Goal: Transaction & Acquisition: Purchase product/service

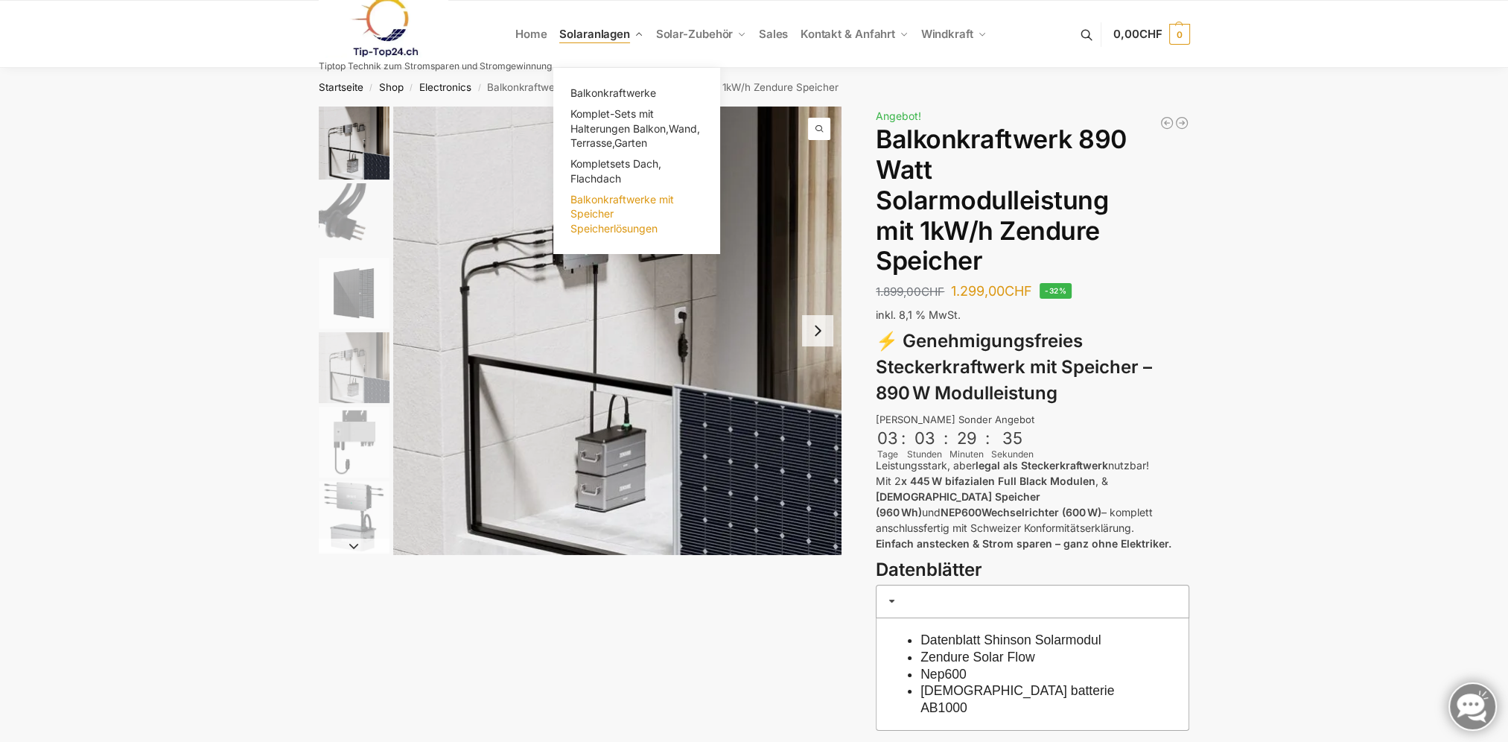
click at [602, 218] on span "Balkonkraftwerke mit Speicher Speicherlösungen" at bounding box center [623, 214] width 104 height 42
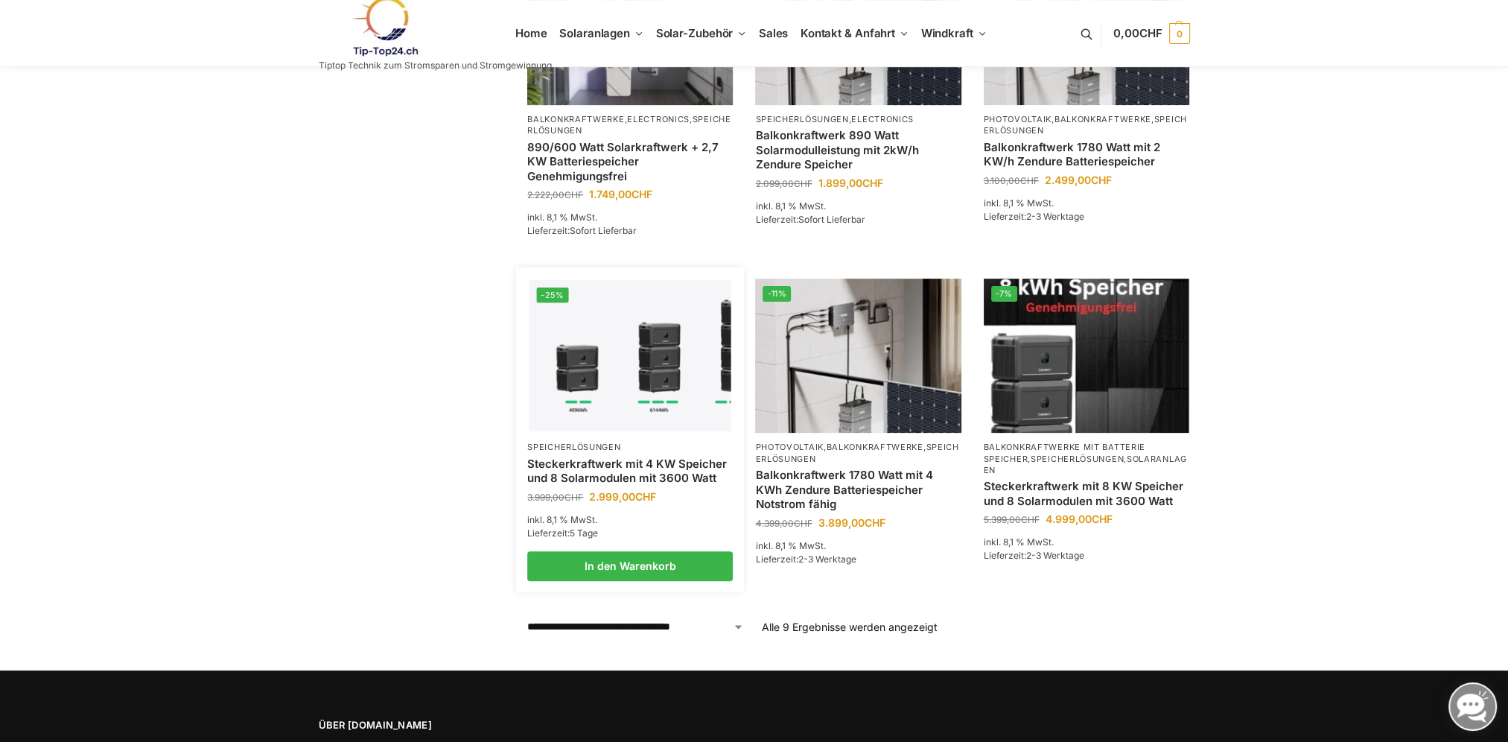
scroll to position [670, 0]
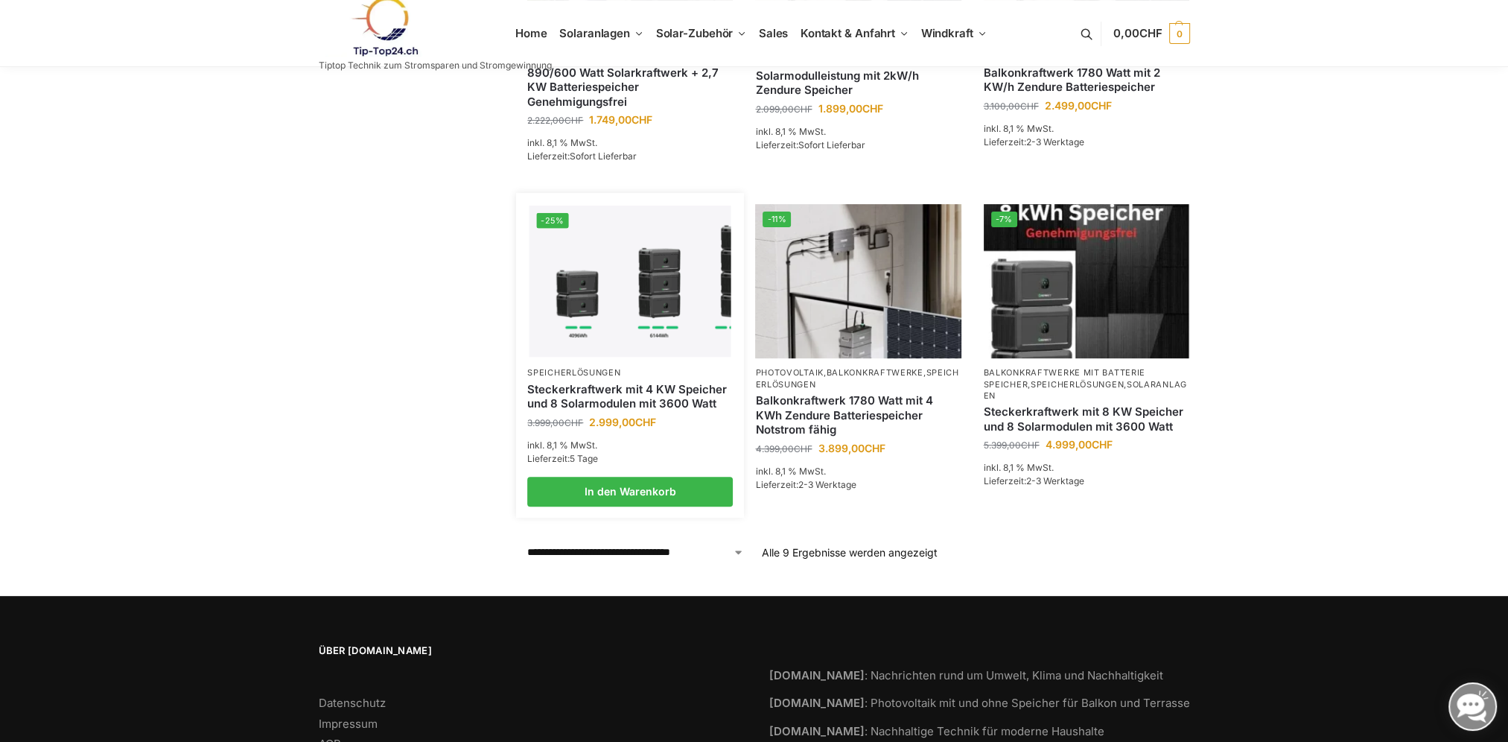
click at [604, 283] on img at bounding box center [631, 281] width 202 height 151
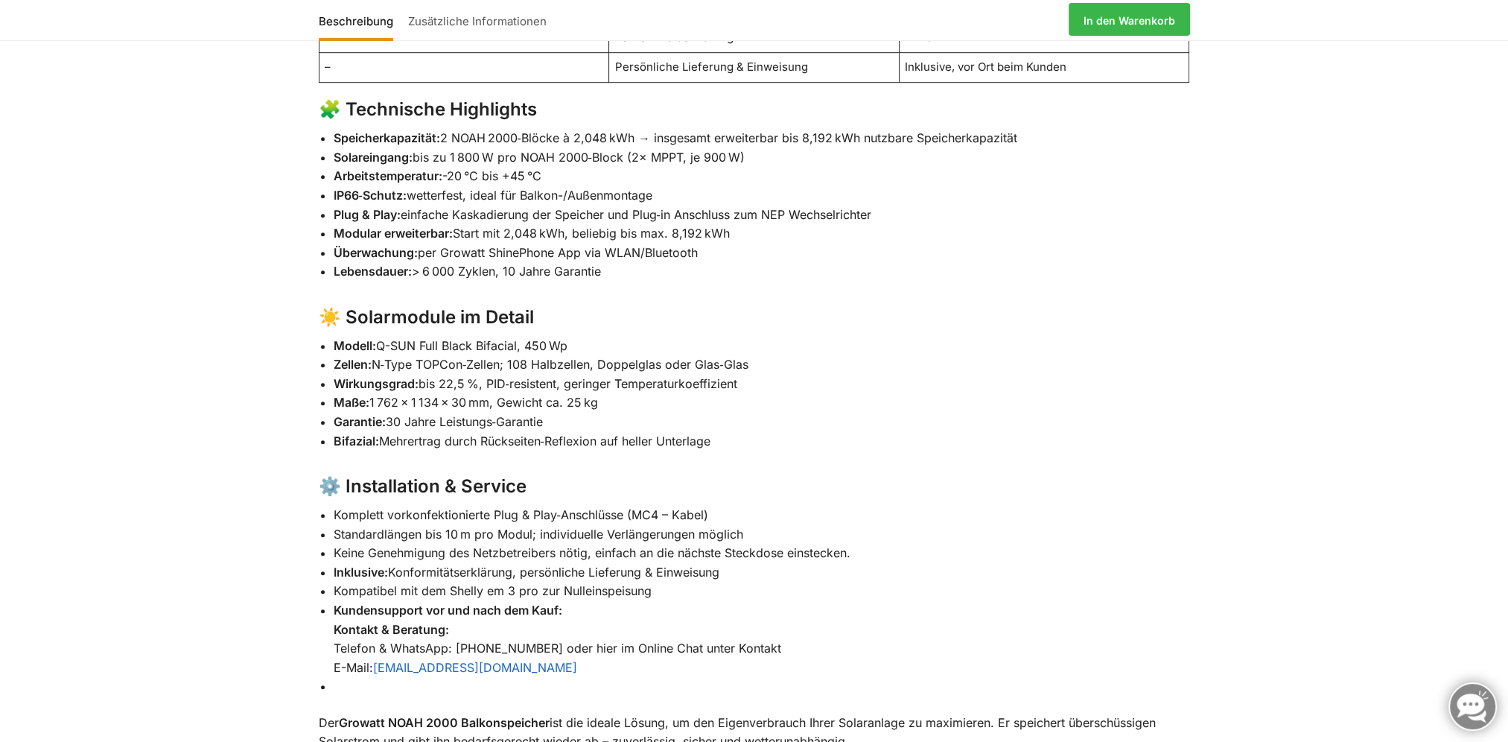
scroll to position [1415, 0]
